Goal: Task Accomplishment & Management: Complete application form

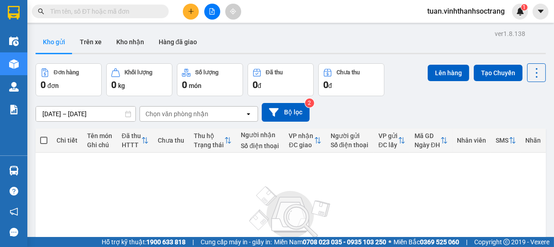
click at [194, 10] on button at bounding box center [191, 12] width 16 height 16
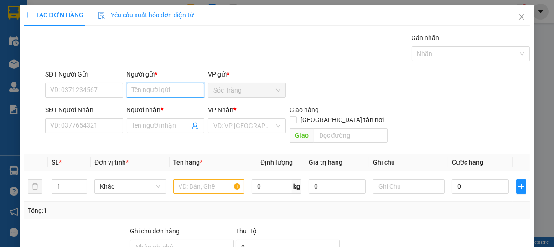
click at [154, 88] on input "Người gửi *" at bounding box center [166, 90] width 78 height 15
click at [176, 86] on input "Người gửi *" at bounding box center [166, 90] width 78 height 15
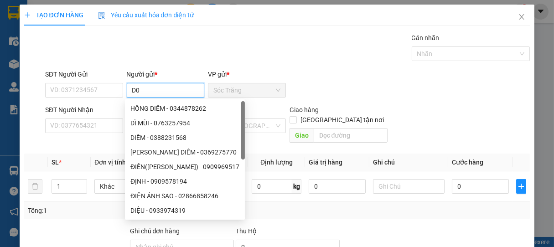
type input "D"
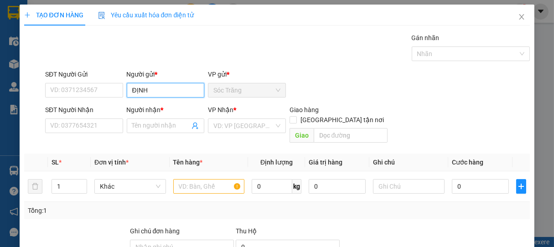
type input "ĐỊNH"
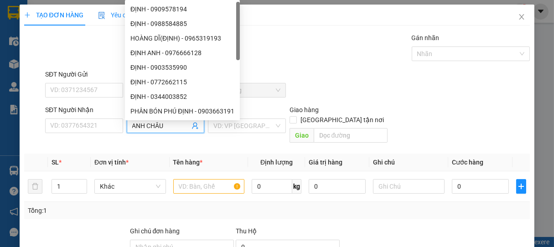
type input "ANH CHÂU"
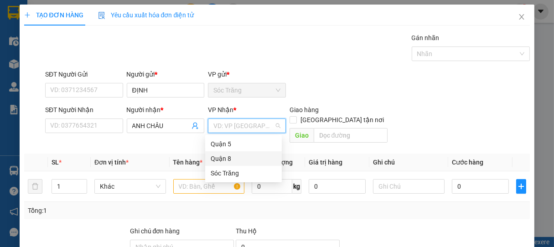
click at [218, 155] on div "Quận 8" at bounding box center [244, 159] width 66 height 10
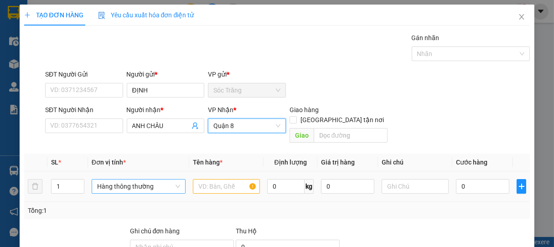
click at [125, 180] on span "Hàng thông thường" at bounding box center [138, 187] width 83 height 14
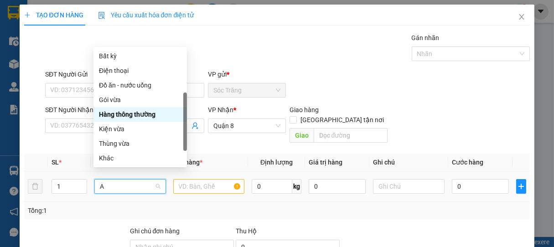
scroll to position [33, 0]
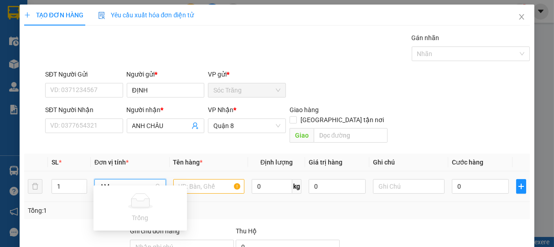
type input "A"
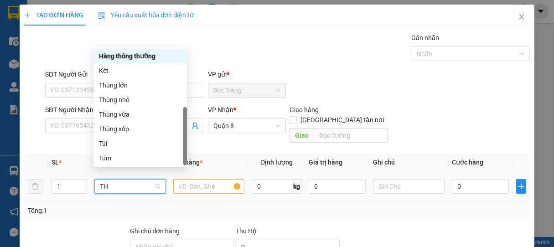
scroll to position [0, 0]
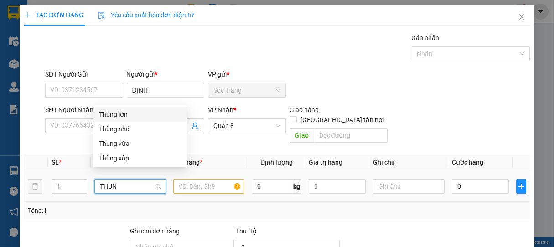
type input "THUNG"
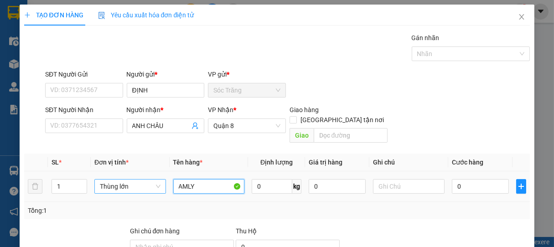
type input "AMLY"
type input "20"
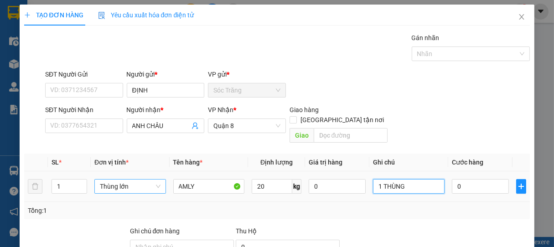
type input "1 THÙNG"
type input "3"
type input "30"
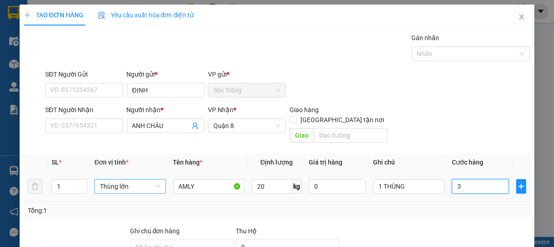
type input "30"
type input "300"
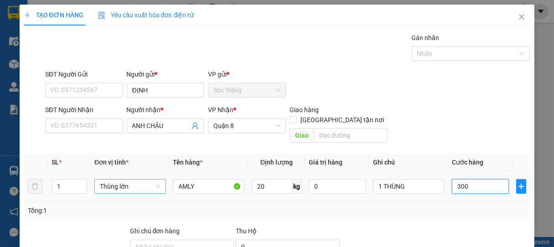
type input "3.000"
type input "30.000"
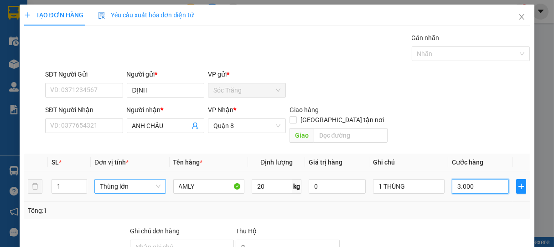
type input "30.000"
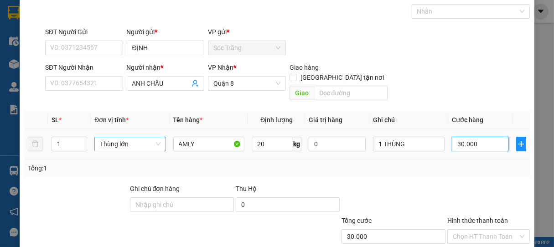
scroll to position [89, 0]
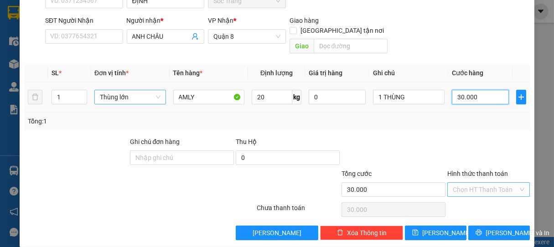
type input "30.000"
click at [461, 183] on input "Hình thức thanh toán" at bounding box center [486, 190] width 66 height 14
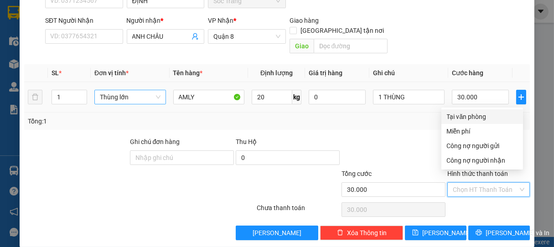
click at [461, 118] on div "Tại văn phòng" at bounding box center [482, 117] width 71 height 10
type input "0"
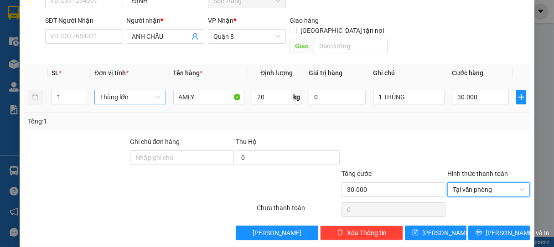
click at [484, 214] on div "Transit Pickup Surcharge Ids Transit Deliver Surcharge Ids Transit Deliver Surc…" at bounding box center [277, 91] width 506 height 297
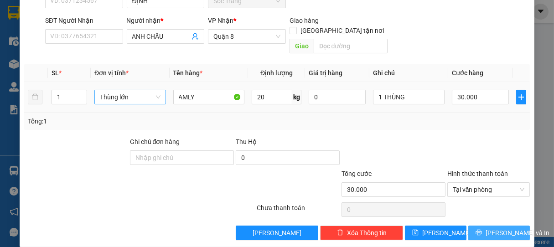
click at [483, 226] on button "[PERSON_NAME] và In" at bounding box center [499, 233] width 62 height 15
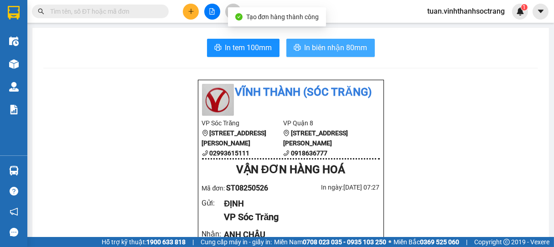
click at [317, 50] on span "In biên nhận 80mm" at bounding box center [336, 47] width 63 height 11
click at [347, 53] on span "In biên nhận 80mm" at bounding box center [336, 47] width 63 height 11
